Goal: Transaction & Acquisition: Book appointment/travel/reservation

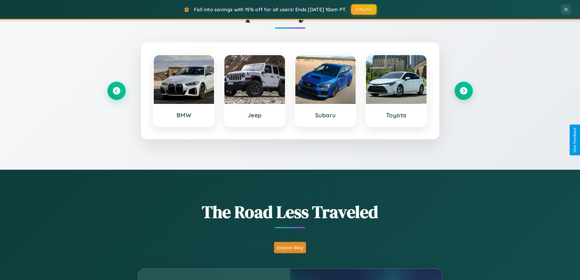
scroll to position [1172, 0]
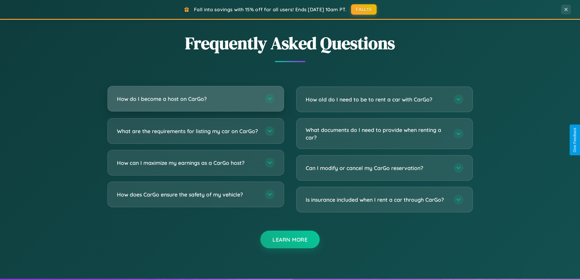
click at [196, 99] on h3 "How do I become a host on CarGo?" at bounding box center [188, 99] width 142 height 8
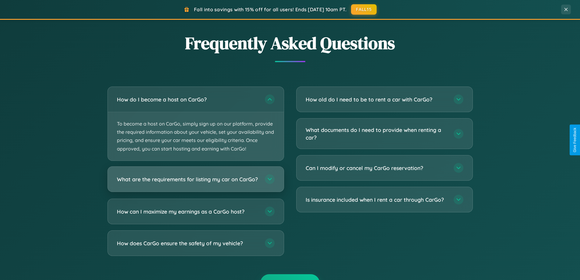
click at [196, 182] on h3 "What are the requirements for listing my car on CarGo?" at bounding box center [188, 179] width 142 height 8
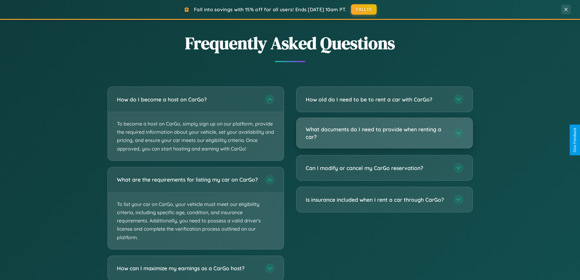
click at [384, 133] on h3 "What documents do I need to provide when renting a car?" at bounding box center [377, 133] width 142 height 15
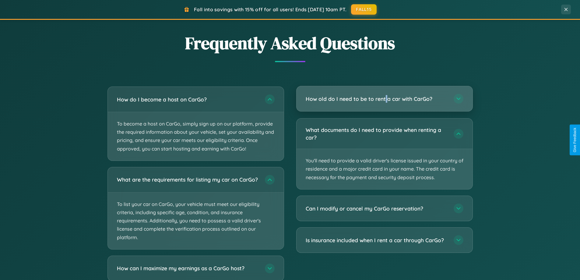
click at [384, 99] on h3 "How old do I need to be to rent a car with CarGo?" at bounding box center [377, 99] width 142 height 8
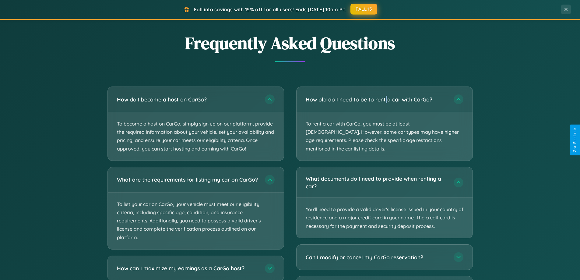
click at [364, 9] on button "FALL15" at bounding box center [364, 9] width 27 height 11
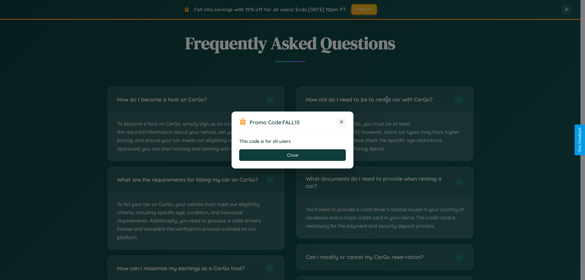
click at [341, 122] on icon at bounding box center [341, 122] width 6 height 6
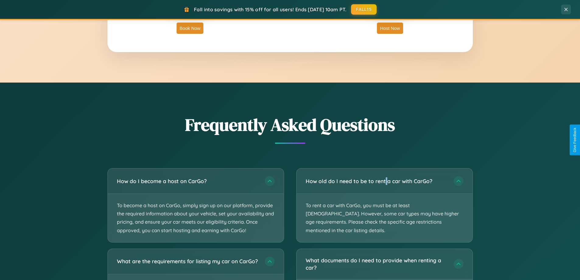
scroll to position [979, 0]
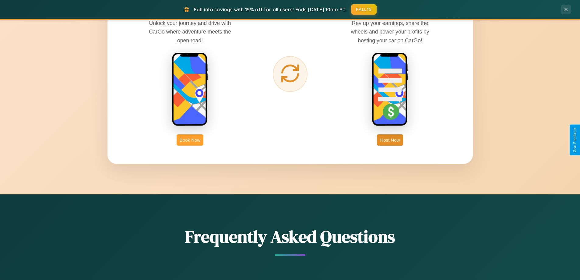
click at [190, 140] on button "Book Now" at bounding box center [190, 139] width 27 height 11
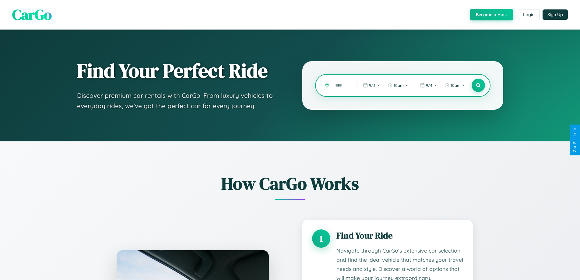
click at [342, 85] on input "text" at bounding box center [341, 85] width 19 height 11
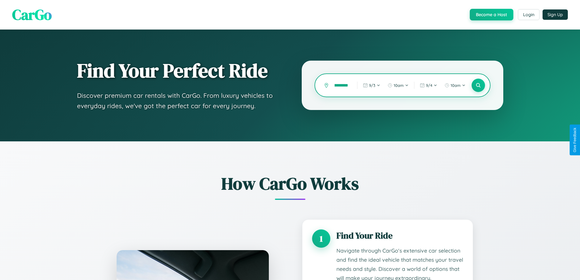
scroll to position [0, 11]
type input "**********"
click at [478, 85] on icon at bounding box center [479, 86] width 6 height 6
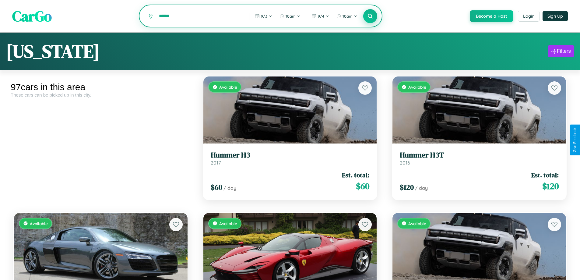
type input "******"
click at [370, 16] on icon at bounding box center [371, 16] width 6 height 6
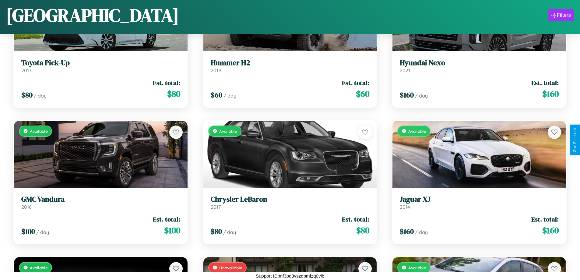
scroll to position [3087, 0]
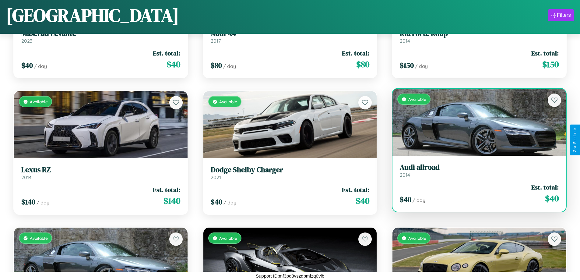
click at [476, 193] on div "$ 40 / day Est. total: $ 40" at bounding box center [479, 194] width 159 height 22
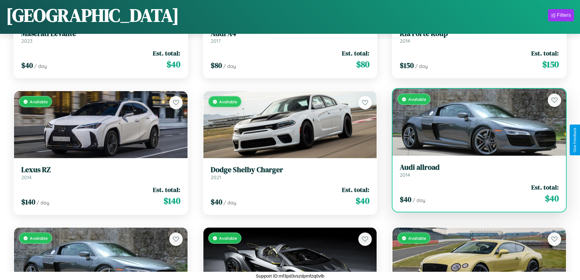
click at [476, 193] on div "$ 40 / day Est. total: $ 40" at bounding box center [479, 194] width 159 height 22
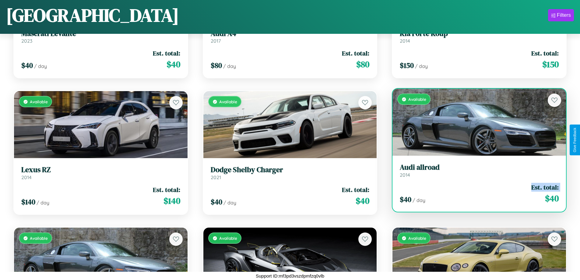
click at [476, 193] on div "$ 40 / day Est. total: $ 40" at bounding box center [479, 194] width 159 height 22
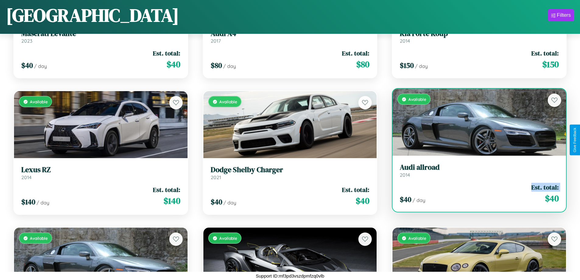
click at [476, 193] on div "$ 40 / day Est. total: $ 40" at bounding box center [479, 194] width 159 height 22
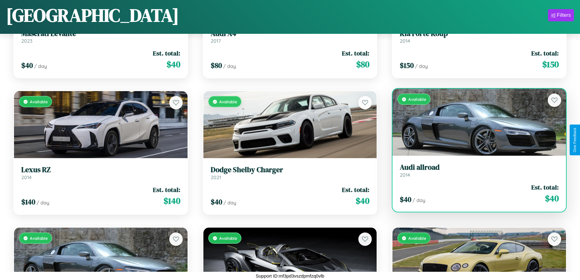
click at [476, 193] on div "$ 40 / day Est. total: $ 40" at bounding box center [479, 194] width 159 height 22
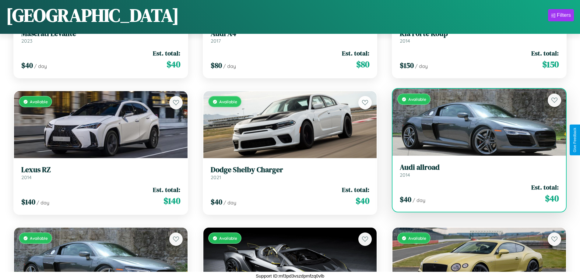
click at [476, 170] on h3 "Audi allroad" at bounding box center [479, 167] width 159 height 9
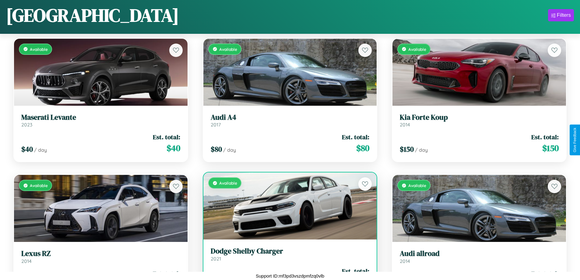
scroll to position [2950, 0]
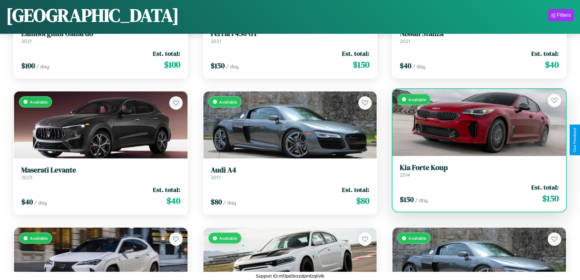
click at [476, 171] on h3 "Kia Forte Koup" at bounding box center [479, 167] width 159 height 9
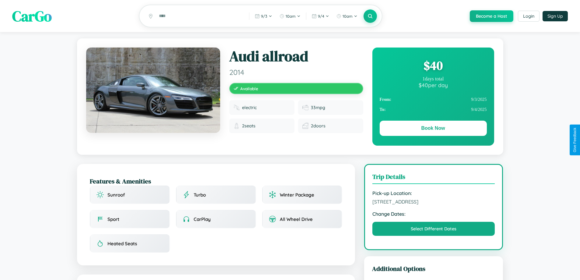
click at [433, 66] on div "$ 40" at bounding box center [433, 65] width 107 height 16
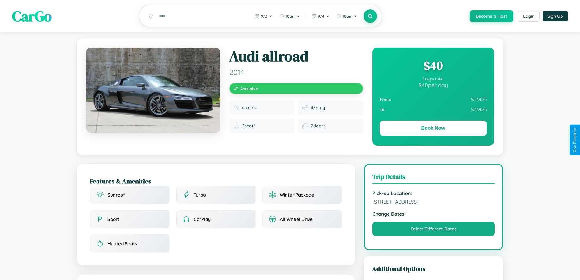
click at [433, 66] on div "$ 40" at bounding box center [433, 65] width 107 height 16
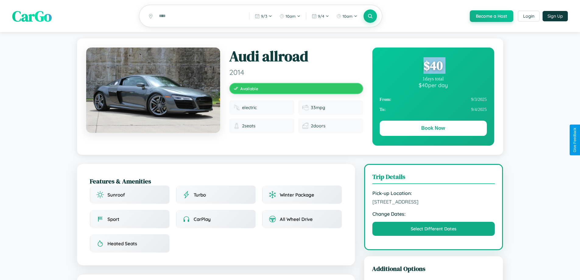
click at [433, 66] on div "$ 40" at bounding box center [433, 65] width 107 height 16
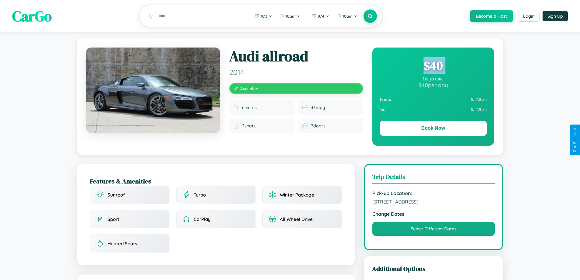
click at [433, 66] on div "$ 40" at bounding box center [433, 65] width 107 height 16
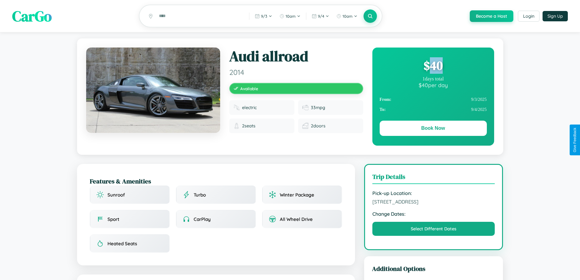
click at [433, 66] on div "$ 40" at bounding box center [433, 65] width 107 height 16
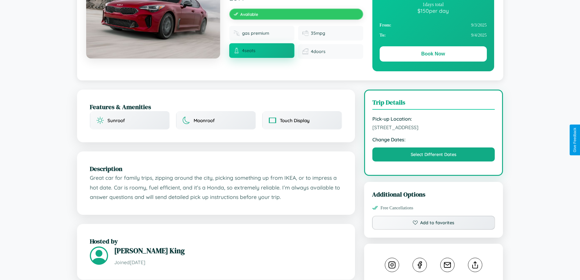
scroll to position [158, 0]
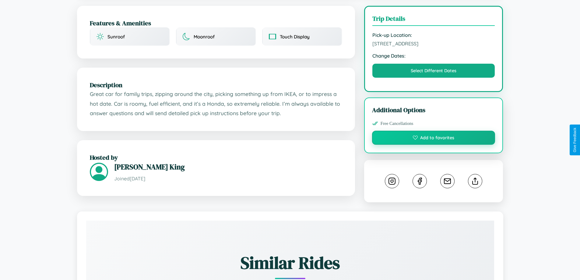
click at [434, 139] on button "Add to favorites" at bounding box center [433, 138] width 123 height 14
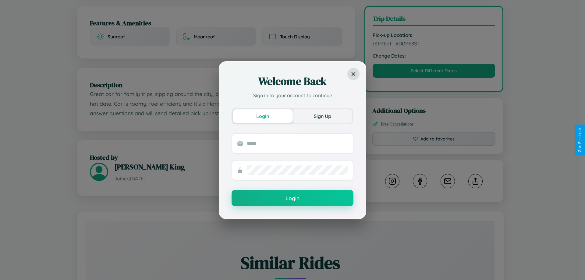
click at [322, 116] on button "Sign Up" at bounding box center [322, 115] width 60 height 13
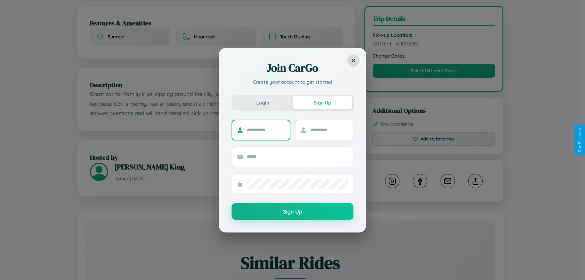
click at [266, 130] on input "text" at bounding box center [266, 130] width 38 height 10
type input "****"
click at [329, 130] on input "text" at bounding box center [329, 130] width 38 height 10
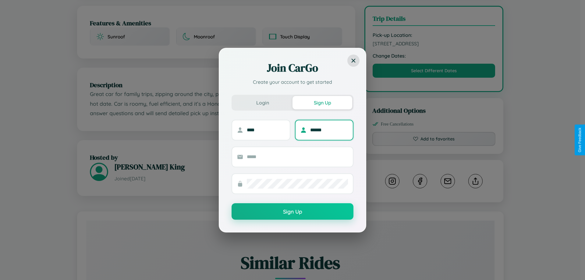
type input "******"
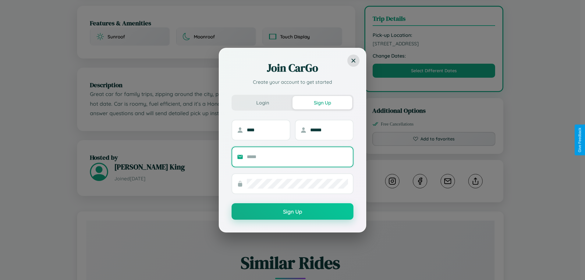
click at [297, 157] on input "text" at bounding box center [297, 157] width 101 height 10
type input "**********"
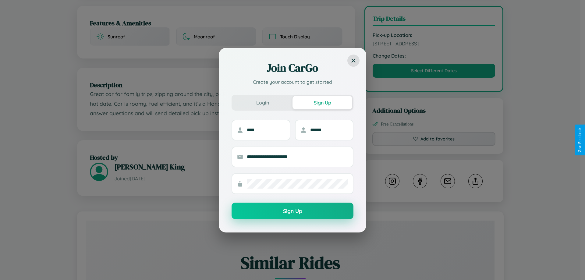
click at [292, 211] on button "Sign Up" at bounding box center [293, 211] width 122 height 16
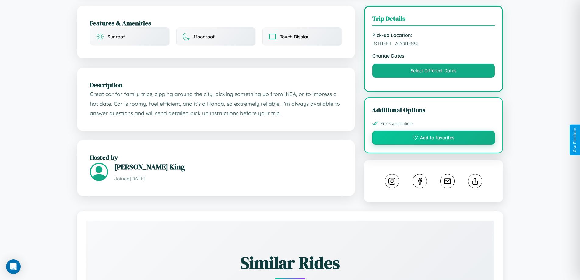
click at [434, 139] on button "Add to favorites" at bounding box center [433, 138] width 123 height 14
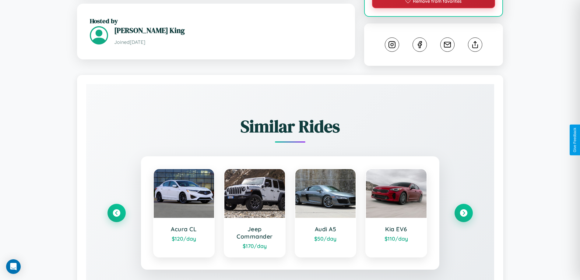
scroll to position [339, 0]
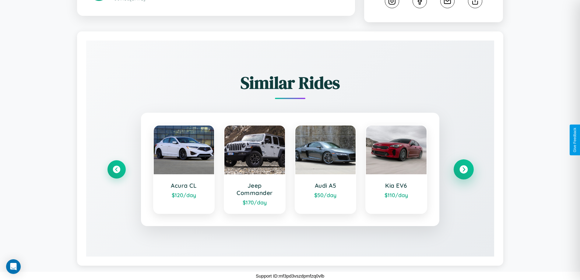
click at [464, 169] on icon at bounding box center [464, 169] width 8 height 8
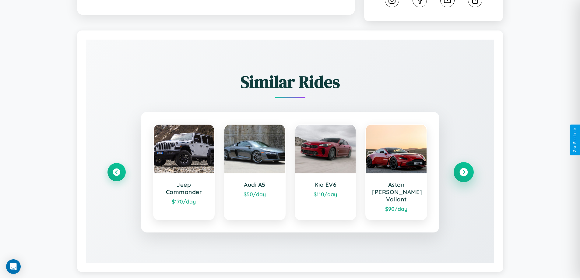
click at [464, 169] on icon at bounding box center [464, 172] width 8 height 8
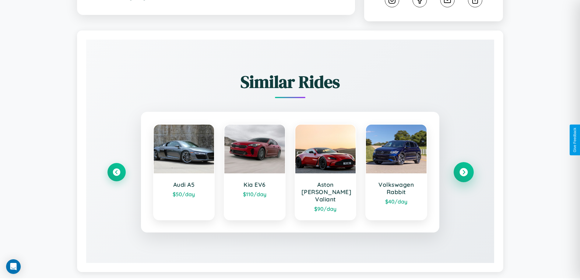
click at [464, 169] on icon at bounding box center [464, 172] width 8 height 8
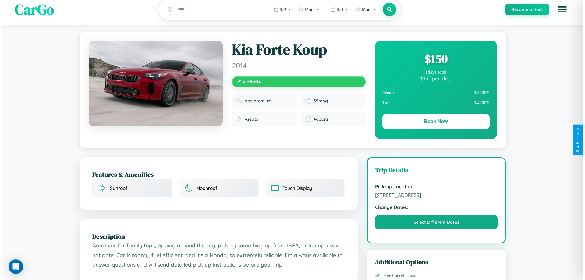
scroll to position [0, 0]
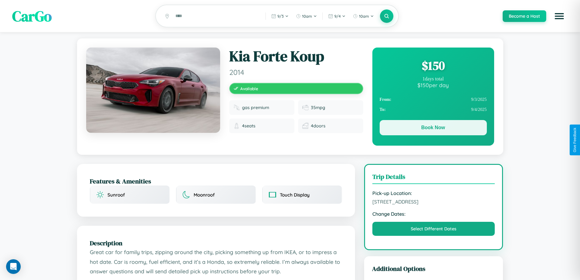
click at [433, 129] on button "Book Now" at bounding box center [433, 127] width 107 height 15
